Goal: Task Accomplishment & Management: Manage account settings

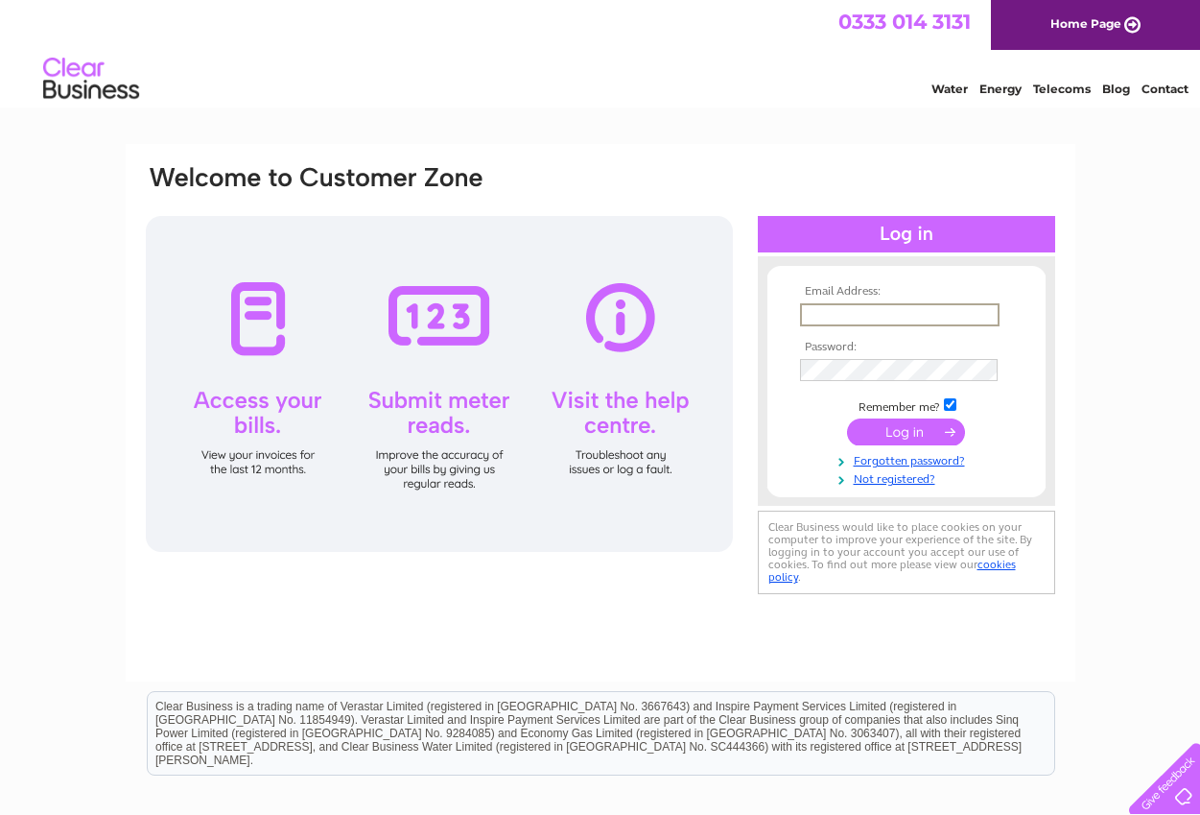
type input "dawid.bambynek@lintoncollection.com"
click at [906, 430] on input "submit" at bounding box center [906, 431] width 118 height 27
click at [918, 428] on input "submit" at bounding box center [906, 431] width 118 height 27
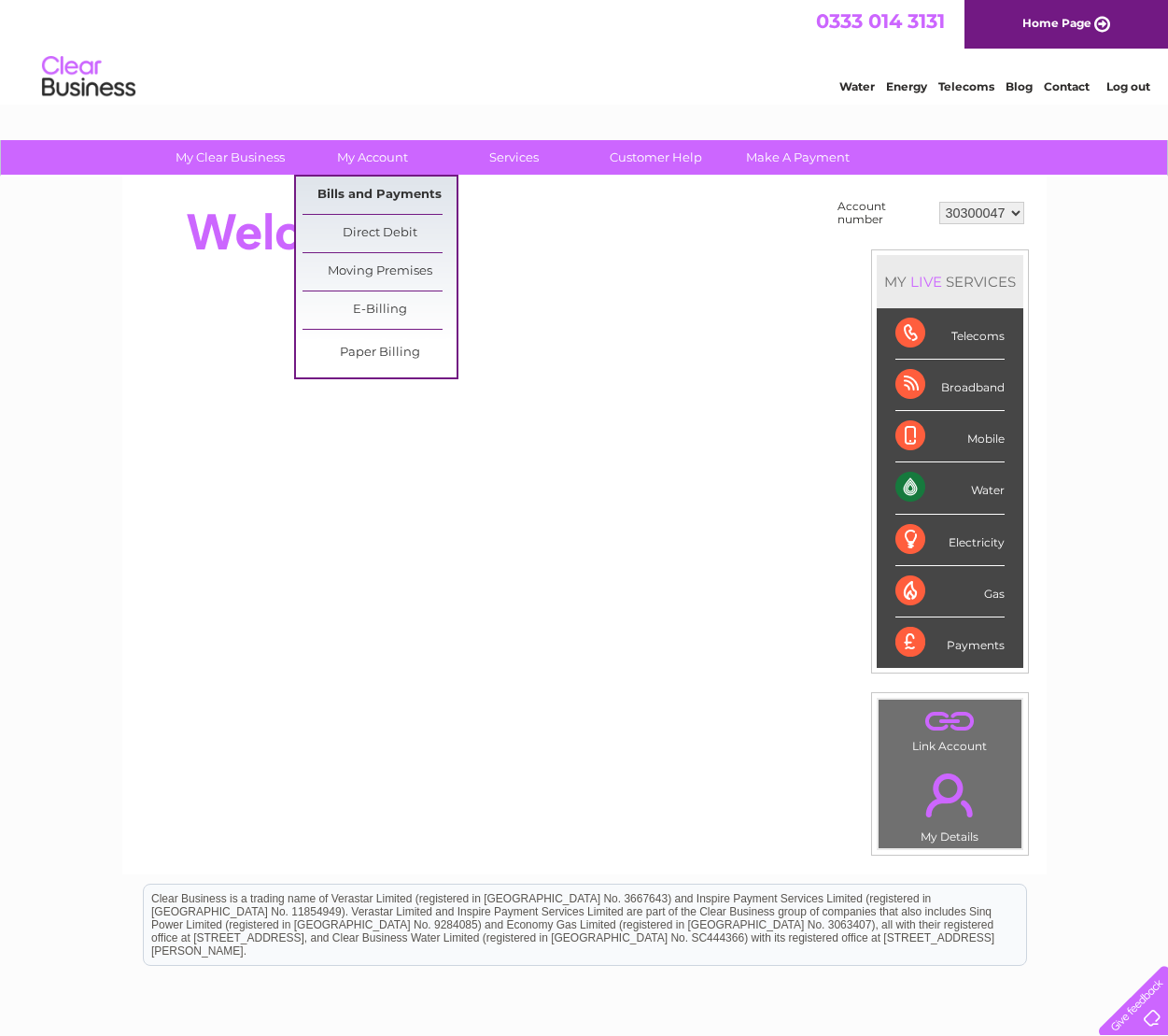
click at [349, 194] on link "Bills and Payments" at bounding box center [380, 195] width 154 height 37
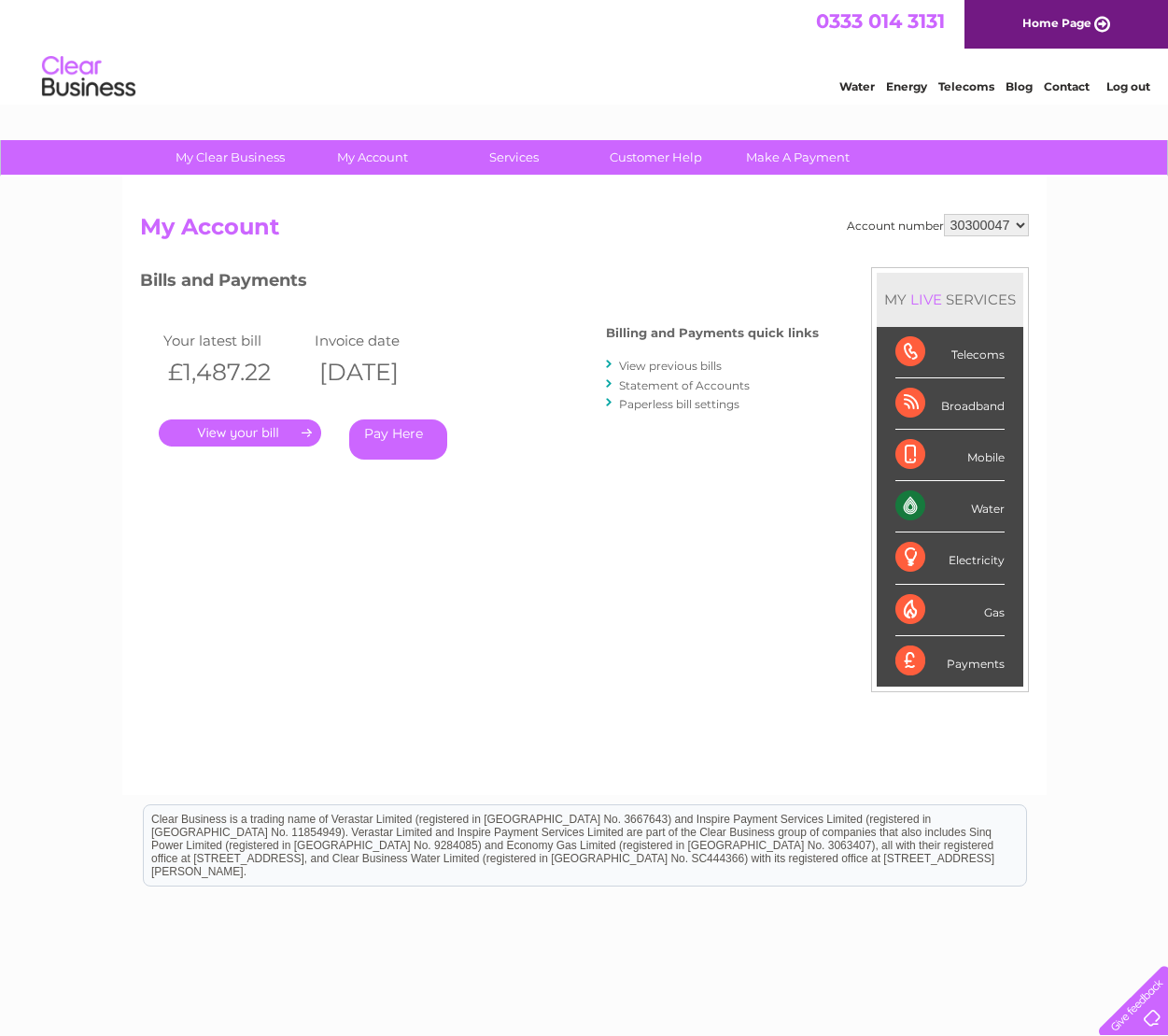
click at [250, 430] on link "." at bounding box center [239, 433] width 163 height 27
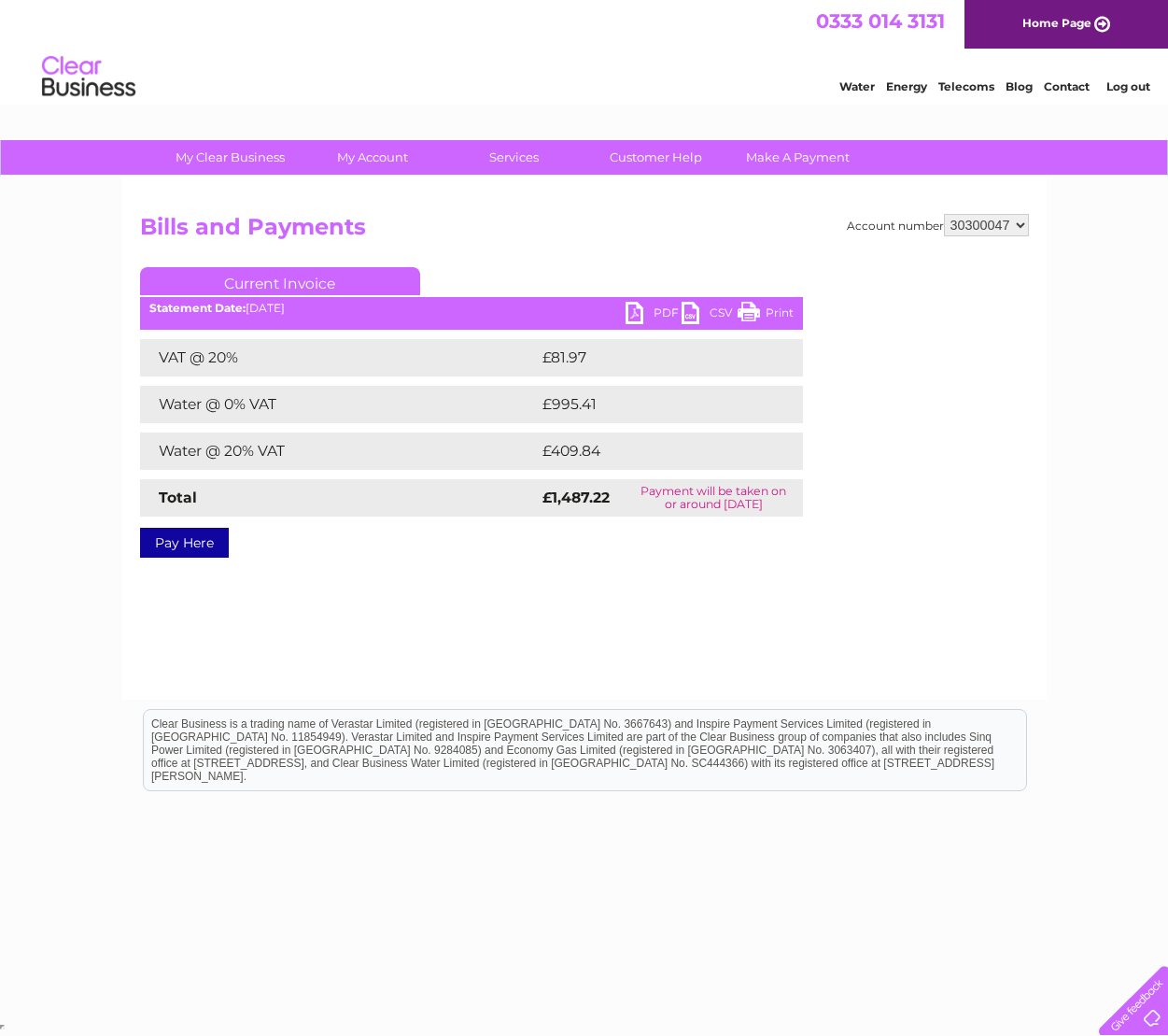
click at [628, 311] on link "PDF" at bounding box center [654, 315] width 56 height 27
